Goal: Task Accomplishment & Management: Manage account settings

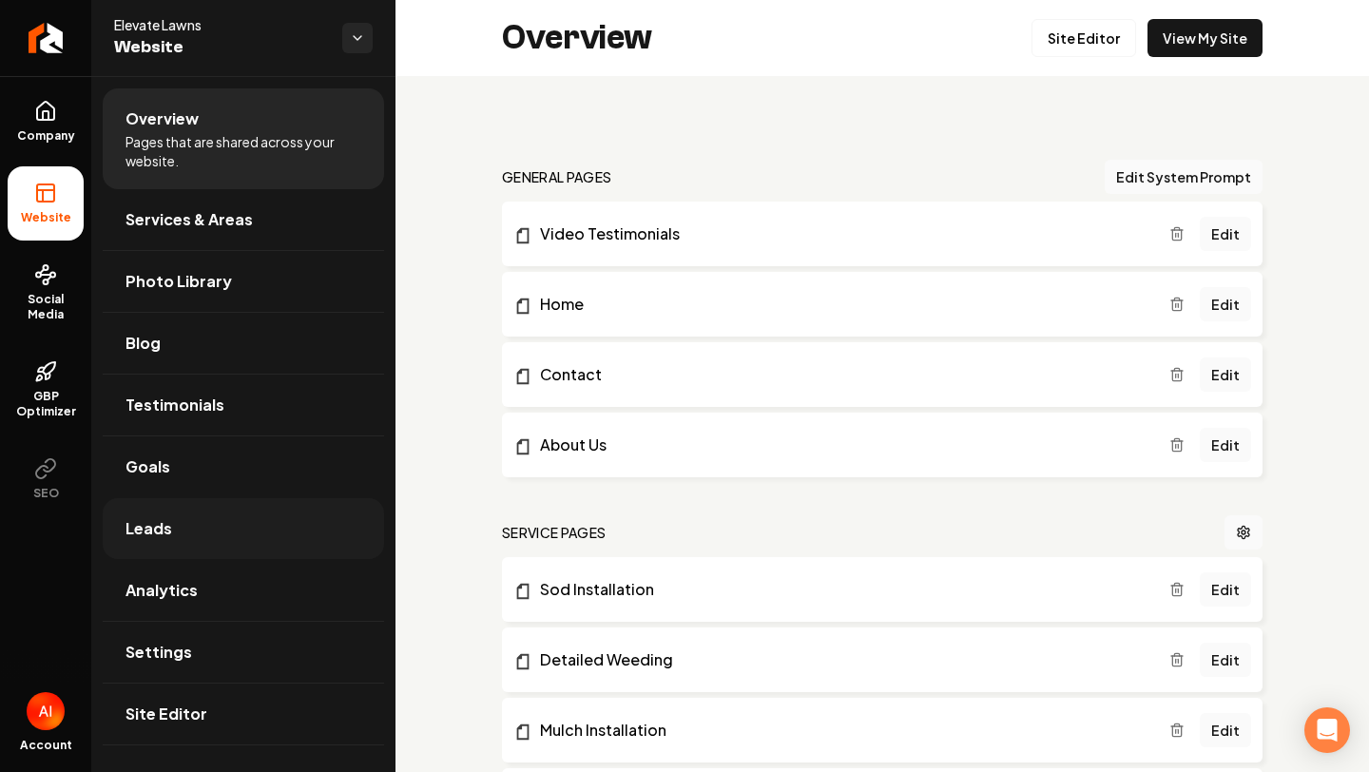
click at [219, 545] on link "Leads" at bounding box center [243, 528] width 281 height 61
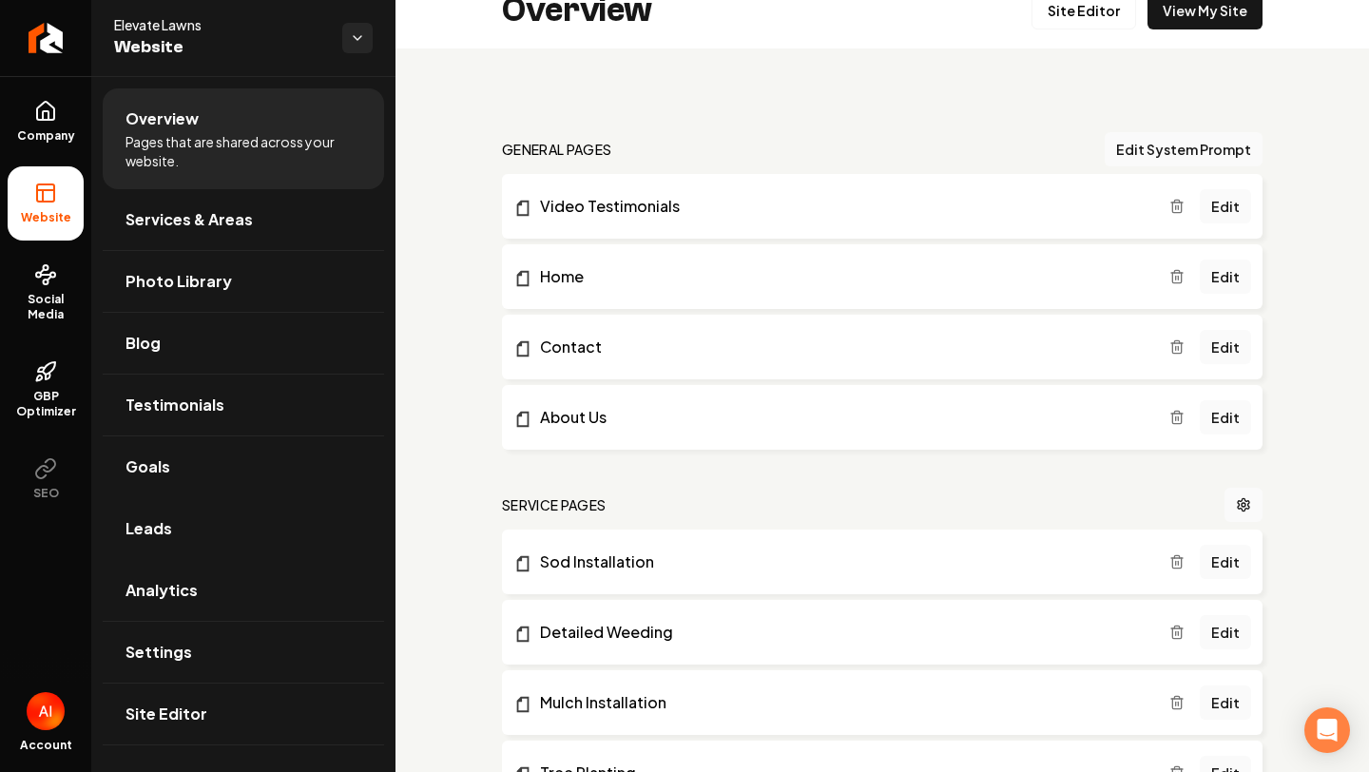
scroll to position [33, 0]
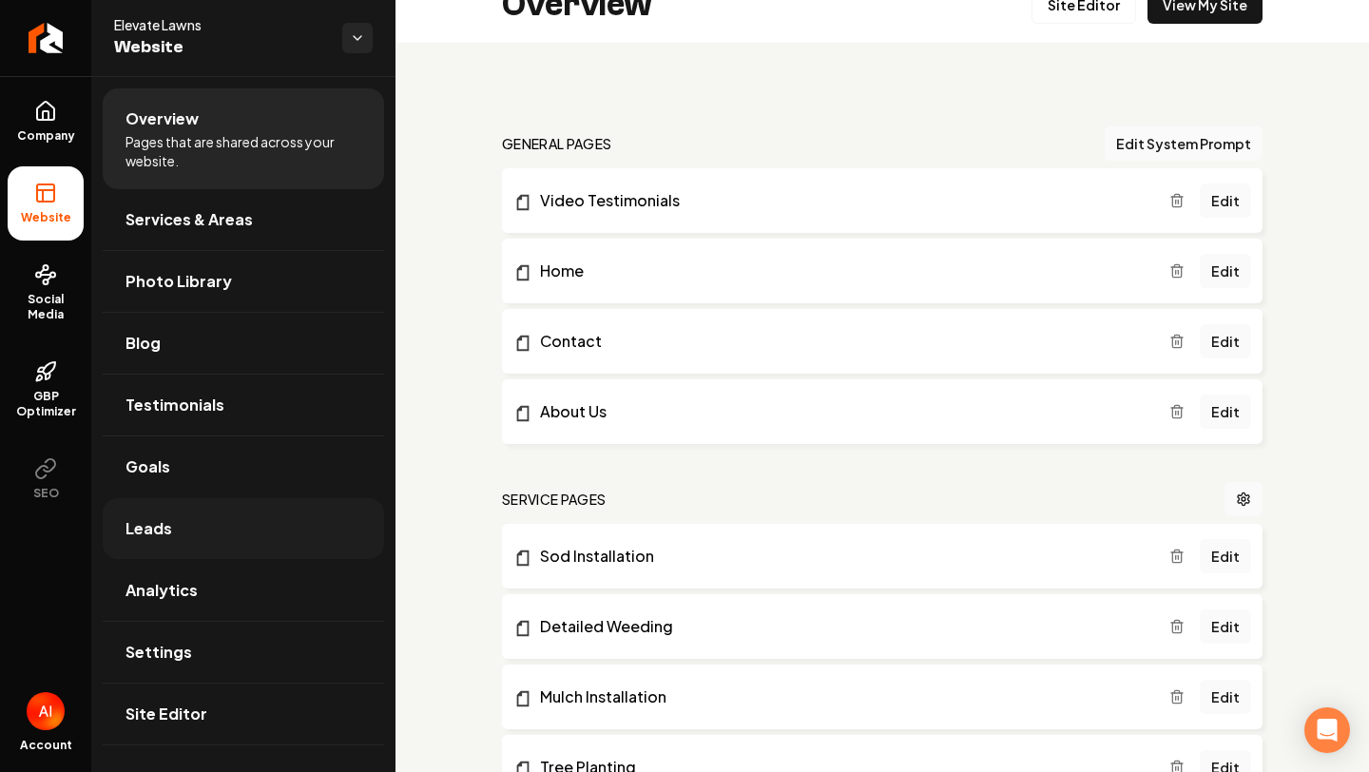
click at [192, 534] on link "Leads" at bounding box center [243, 528] width 281 height 61
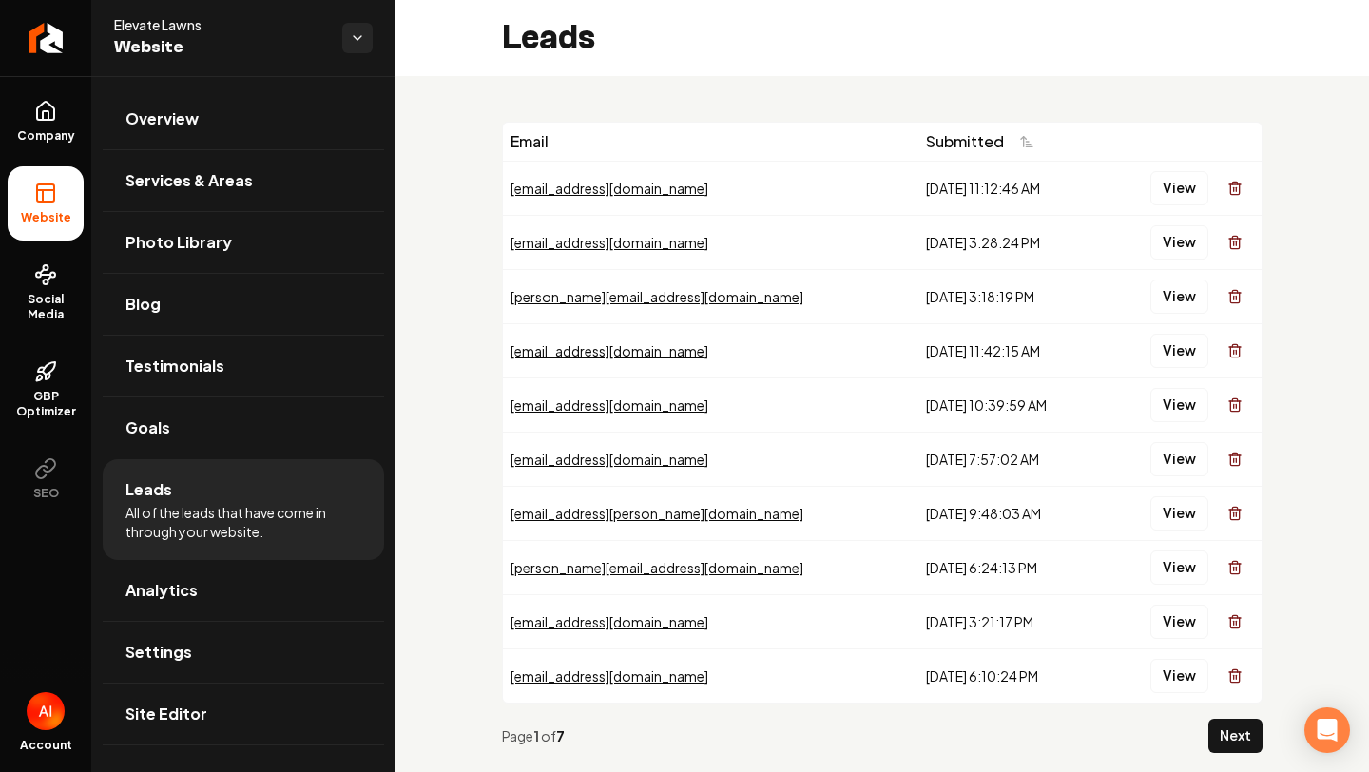
click at [1184, 204] on div "View" at bounding box center [1180, 188] width 145 height 38
click at [1178, 251] on button "View" at bounding box center [1179, 242] width 58 height 34
click at [1182, 290] on button "View" at bounding box center [1179, 296] width 58 height 34
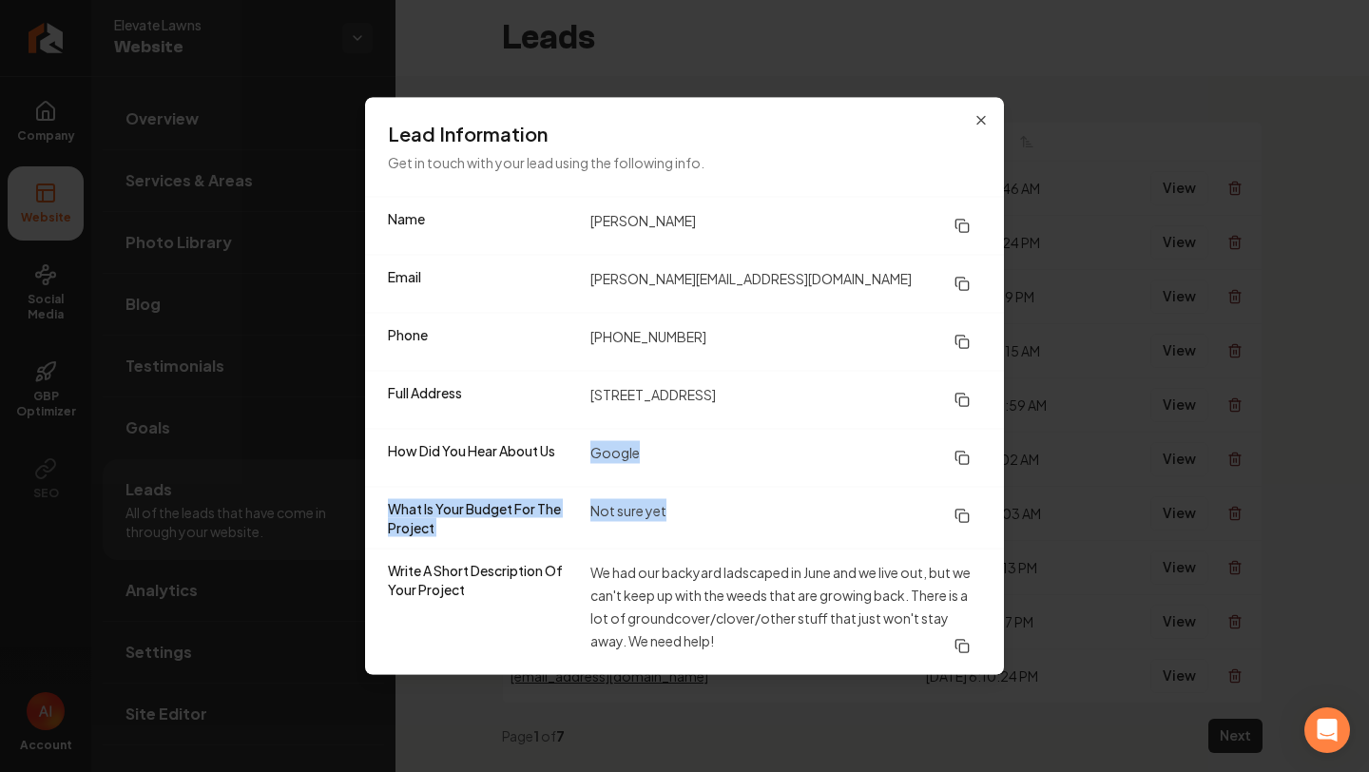
drag, startPoint x: 592, startPoint y: 456, endPoint x: 793, endPoint y: 514, distance: 208.8
click at [794, 514] on dl "Name [PERSON_NAME] Email [PERSON_NAME][EMAIL_ADDRESS][DOMAIN_NAME] Phone [PHONE…" at bounding box center [684, 436] width 639 height 477
click at [793, 514] on dd "Not sure yet" at bounding box center [785, 518] width 391 height 38
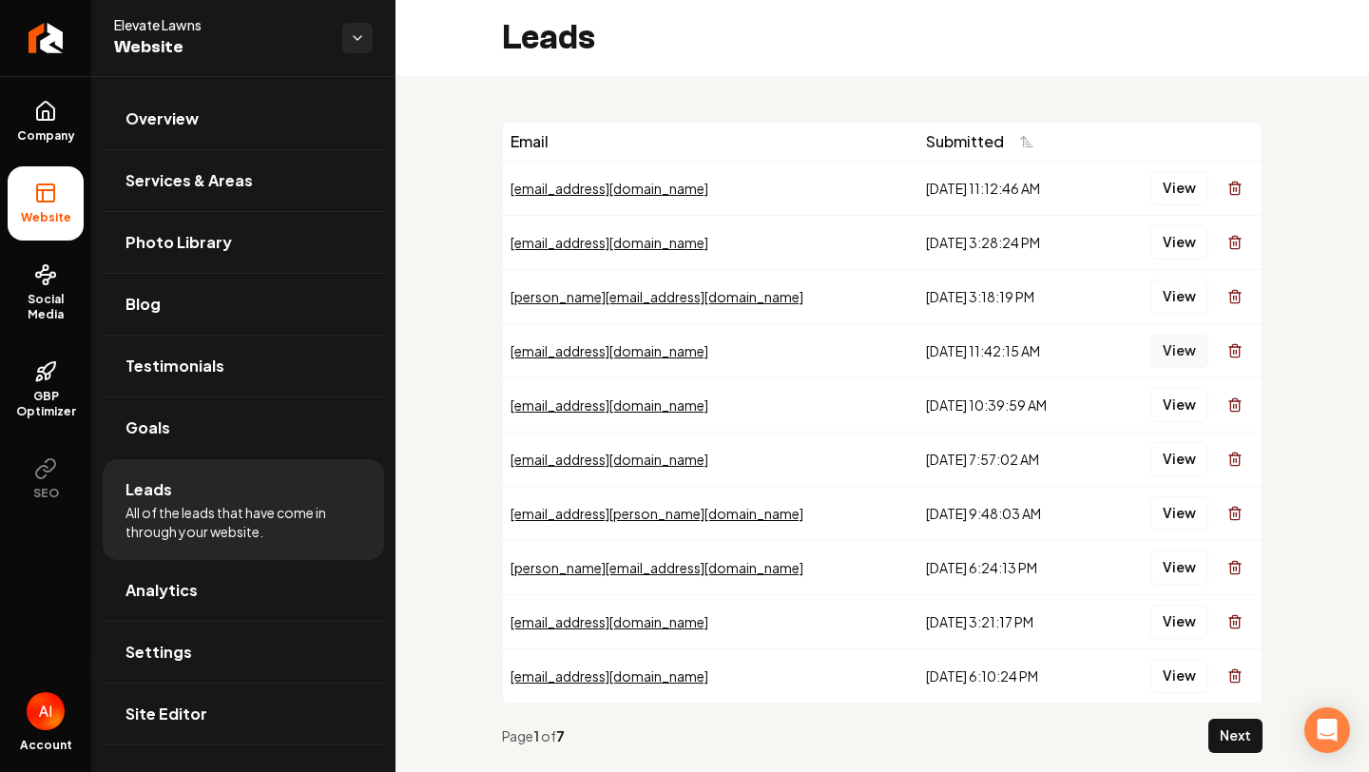
click at [1163, 343] on button "View" at bounding box center [1179, 351] width 58 height 34
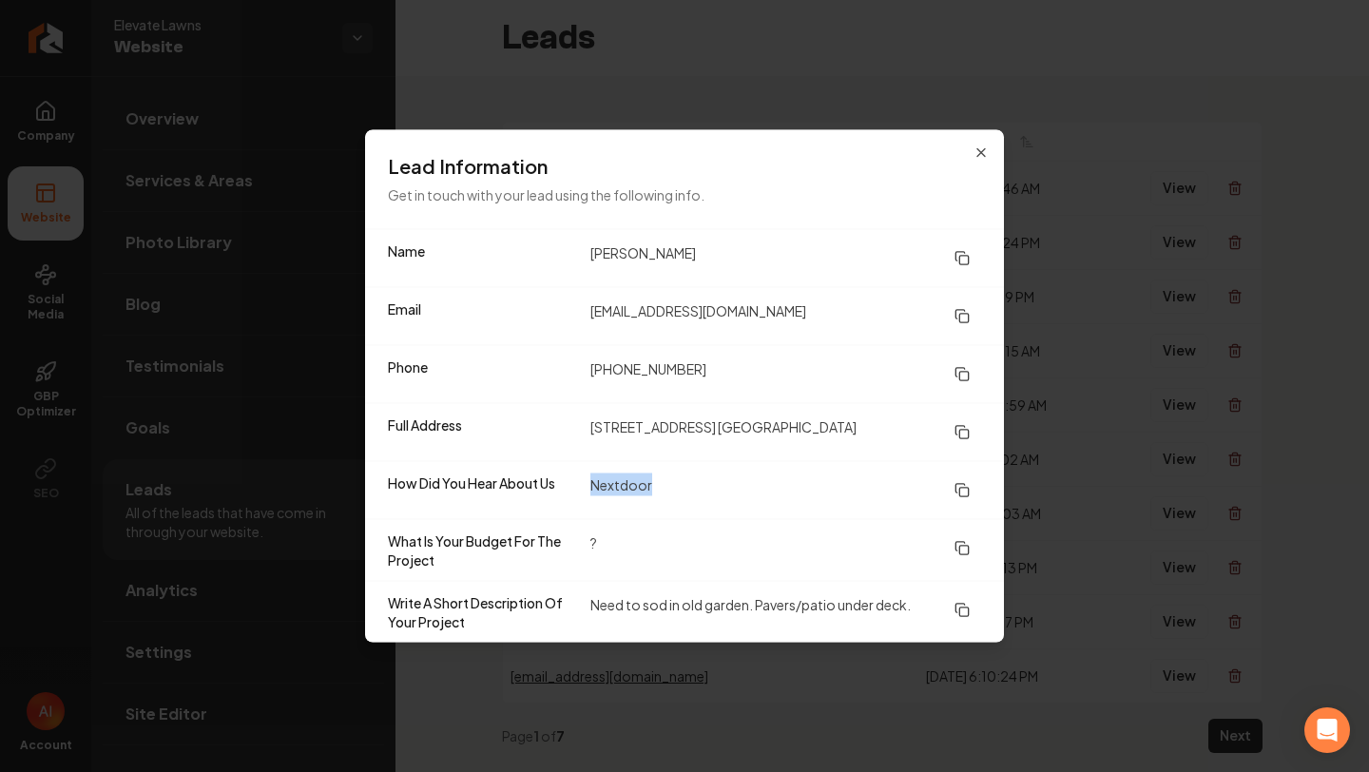
drag, startPoint x: 585, startPoint y: 482, endPoint x: 660, endPoint y: 482, distance: 75.1
click at [660, 482] on div "How Did You Hear About Us Nextdoor" at bounding box center [684, 490] width 639 height 58
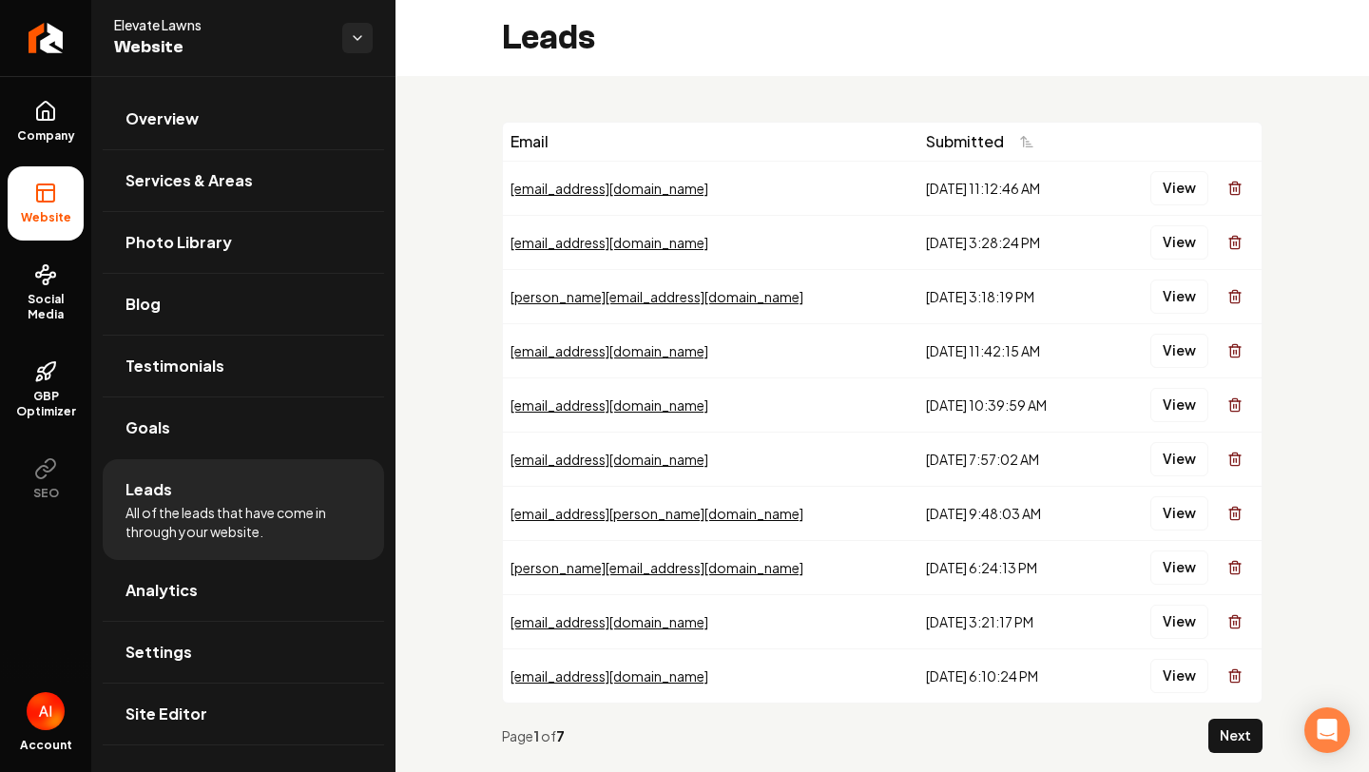
click at [1150, 410] on div "View" at bounding box center [1180, 405] width 145 height 38
click at [1174, 404] on button "View" at bounding box center [1179, 405] width 58 height 34
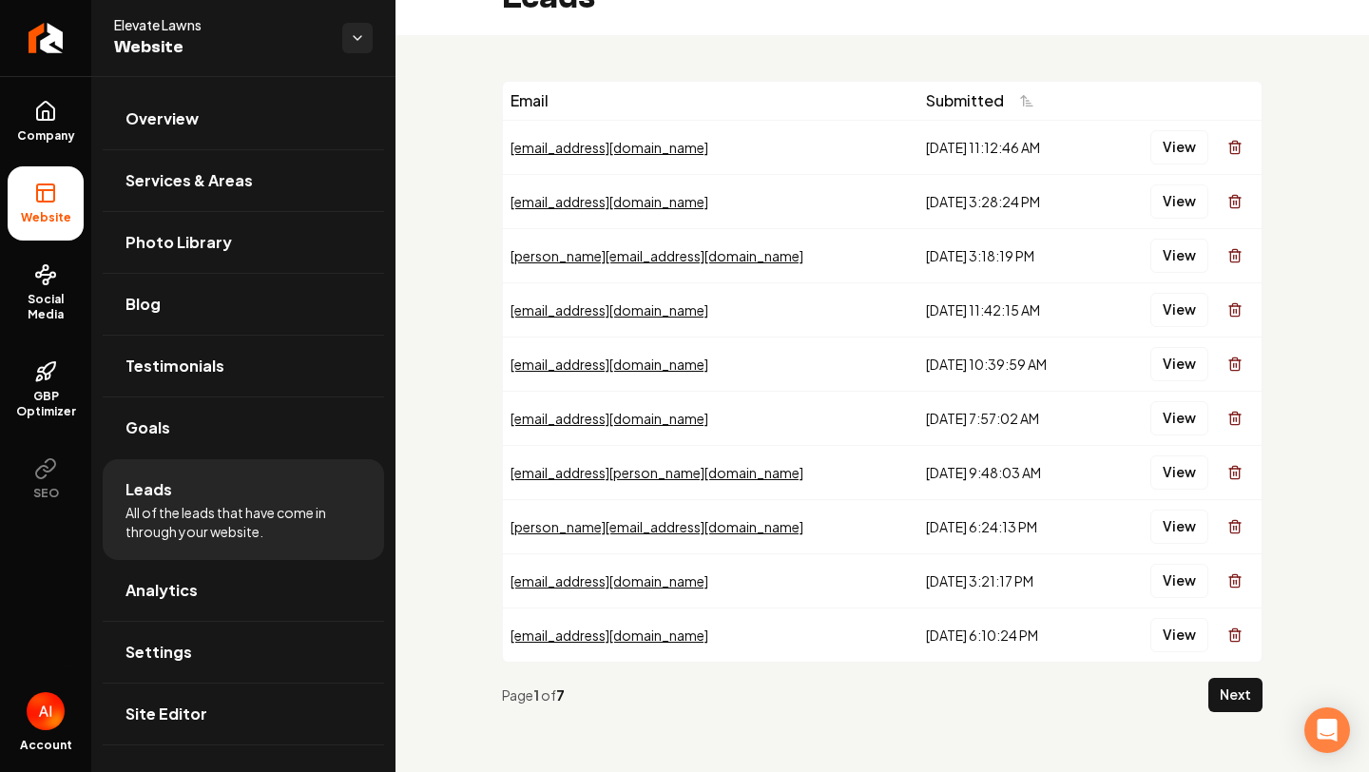
scroll to position [41, 0]
